Goal: Understand process/instructions

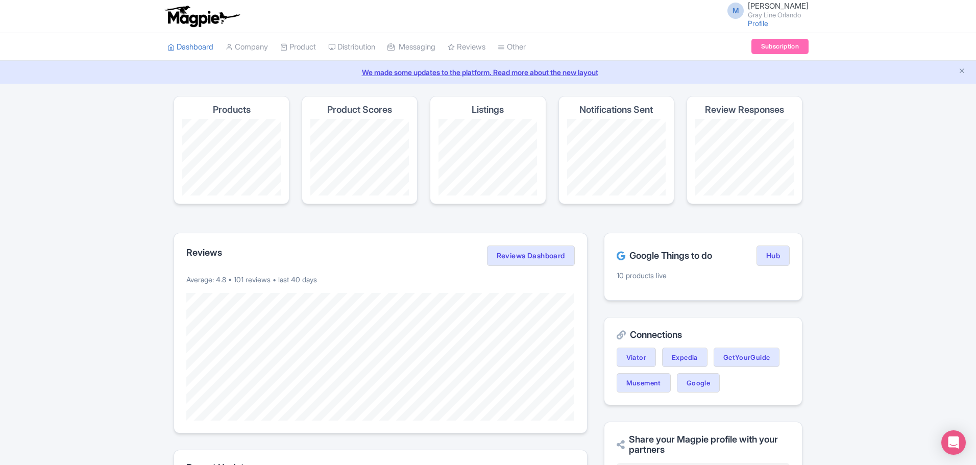
click at [381, 43] on li "Distribution Manage Resellers Manage Contacts Product Listings Listings Optimiz…" at bounding box center [351, 47] width 59 height 28
click at [375, 46] on link "Distribution" at bounding box center [351, 47] width 47 height 28
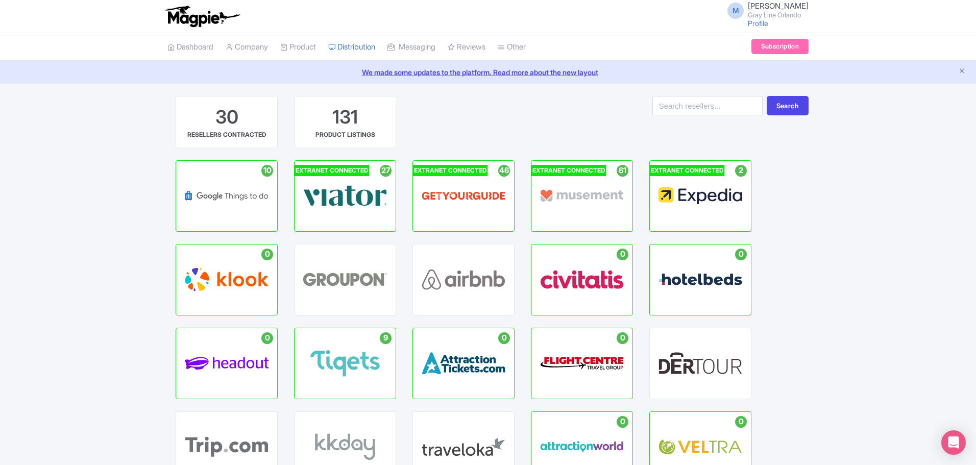
click at [122, 201] on div "30 RESELLERS CONTRACTED 131 PRODUCT LISTINGS Search 10 Active Listings : 10 GOO…" at bounding box center [488, 379] width 976 height 566
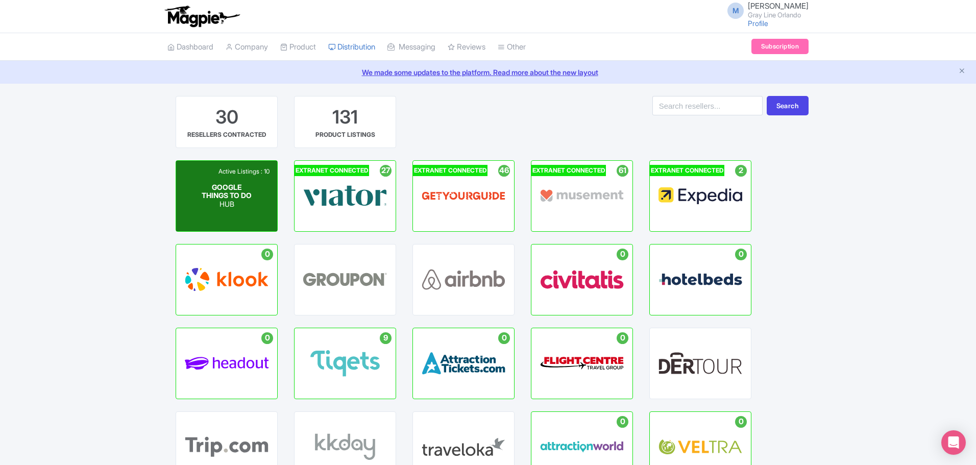
click at [224, 182] on span "GOOGLE THINGS TO DO" at bounding box center [227, 190] width 50 height 17
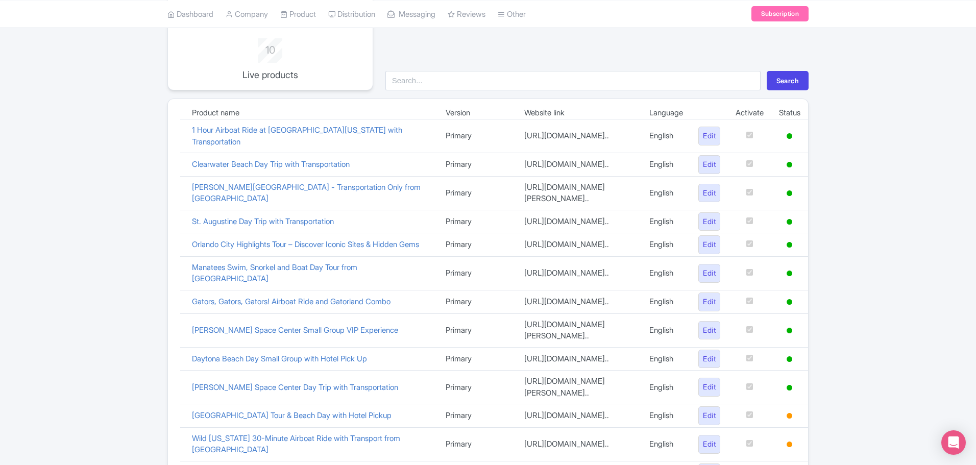
click at [836, 276] on div "Google Things to do set up guide 10 Live products Search Product name Version W…" at bounding box center [488, 406] width 976 height 824
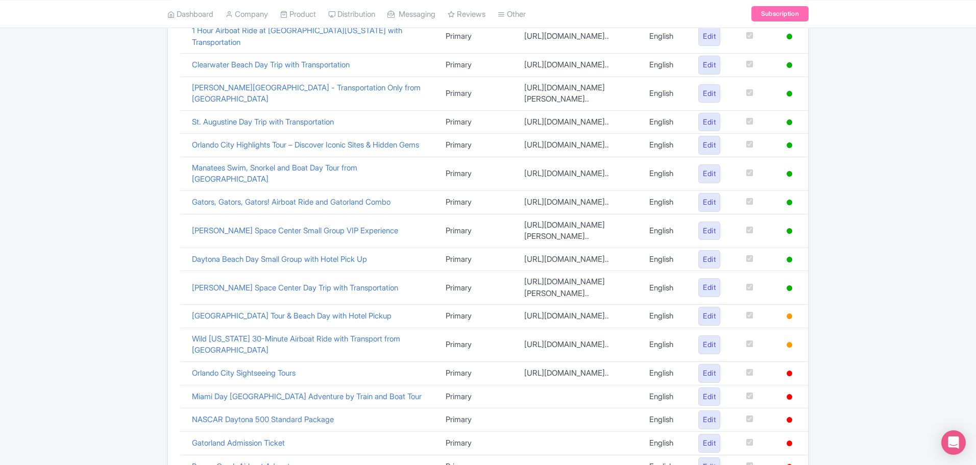
scroll to position [204, 0]
